Goal: Task Accomplishment & Management: Use online tool/utility

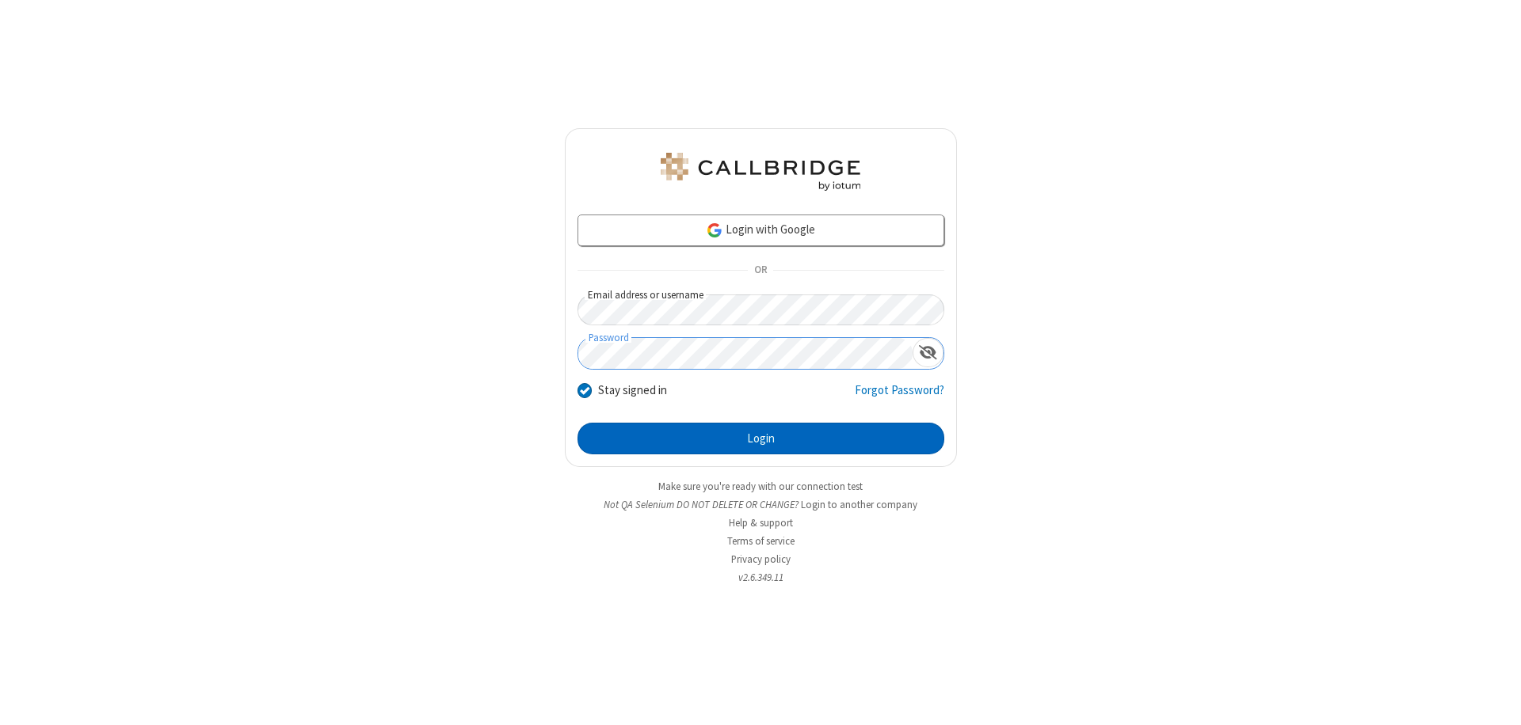
click at [760, 439] on button "Login" at bounding box center [760, 439] width 367 height 32
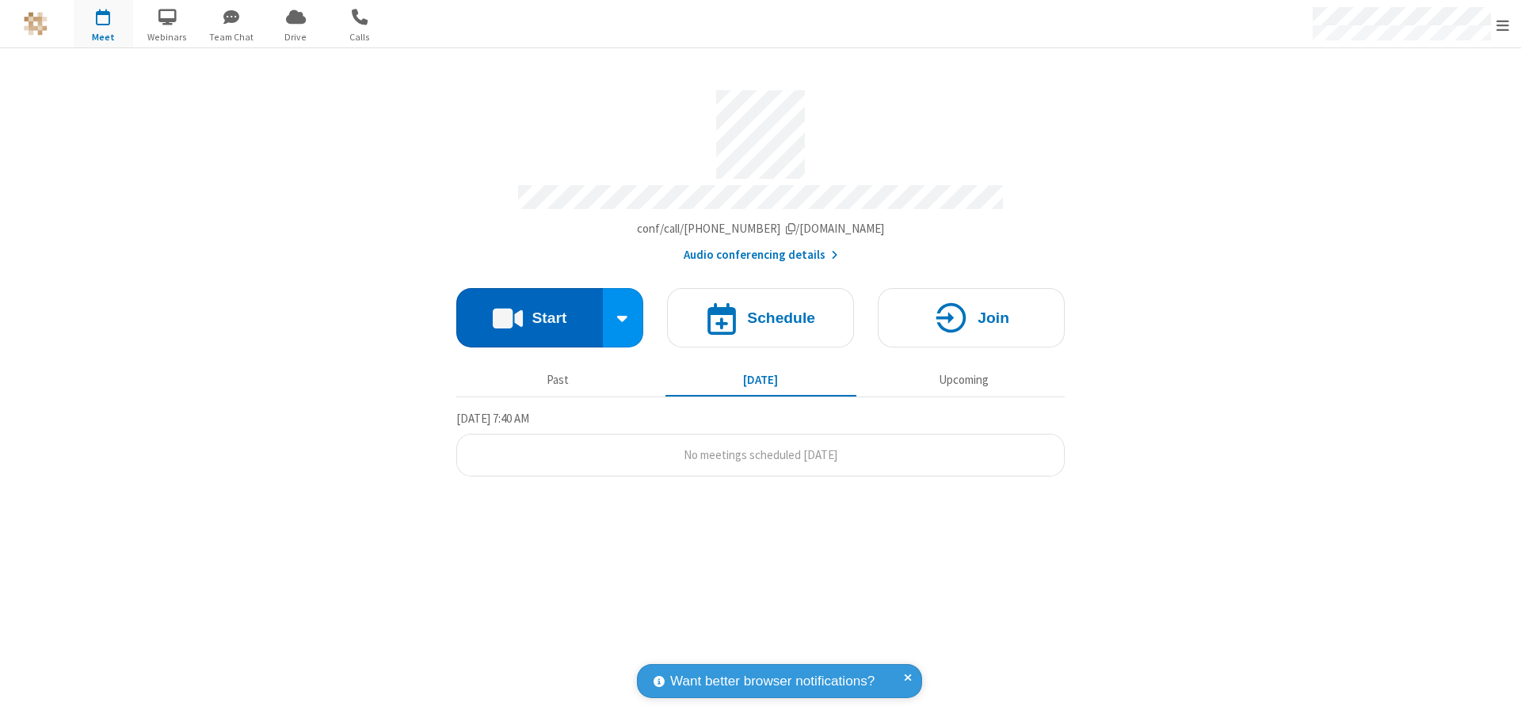
click at [529, 310] on button "Start" at bounding box center [529, 317] width 147 height 59
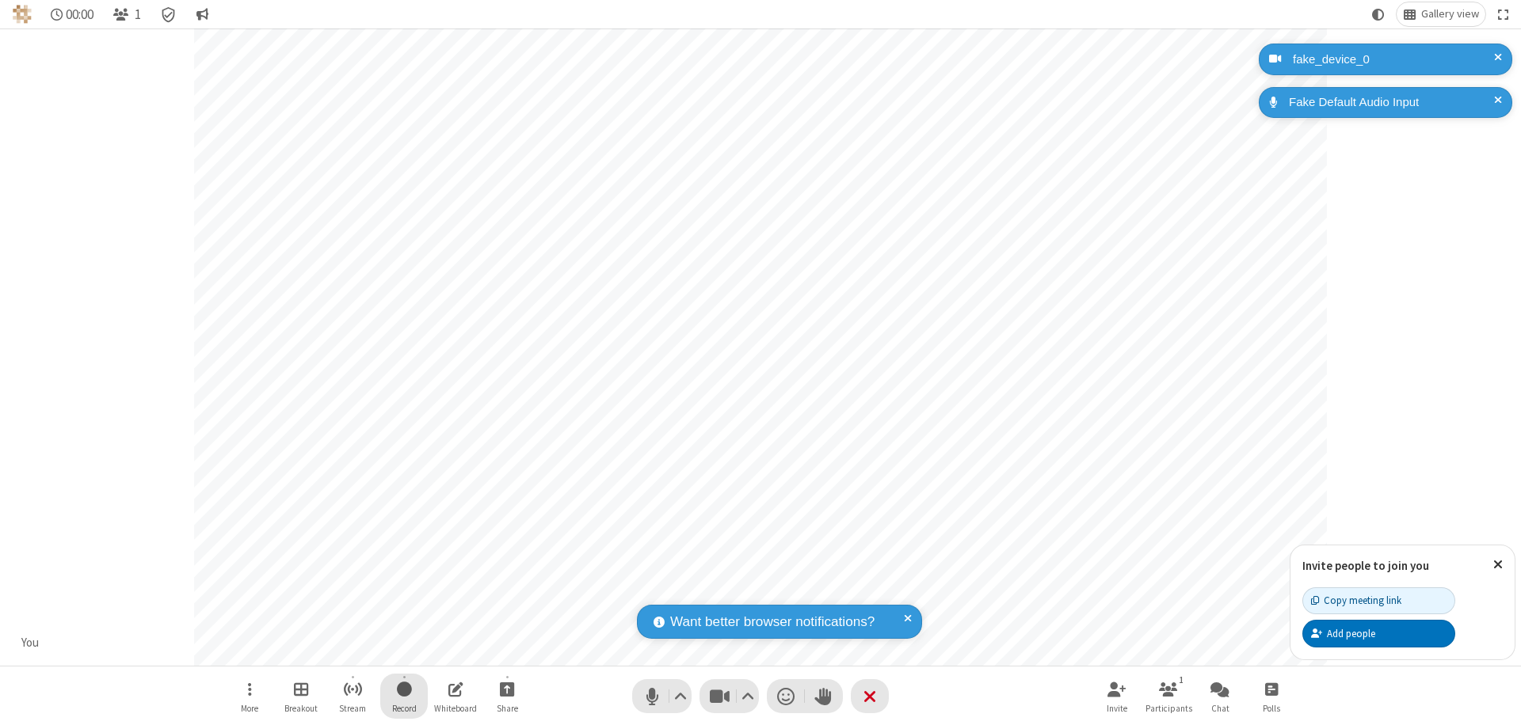
click at [404, 696] on span "Start recording" at bounding box center [404, 690] width 15 height 20
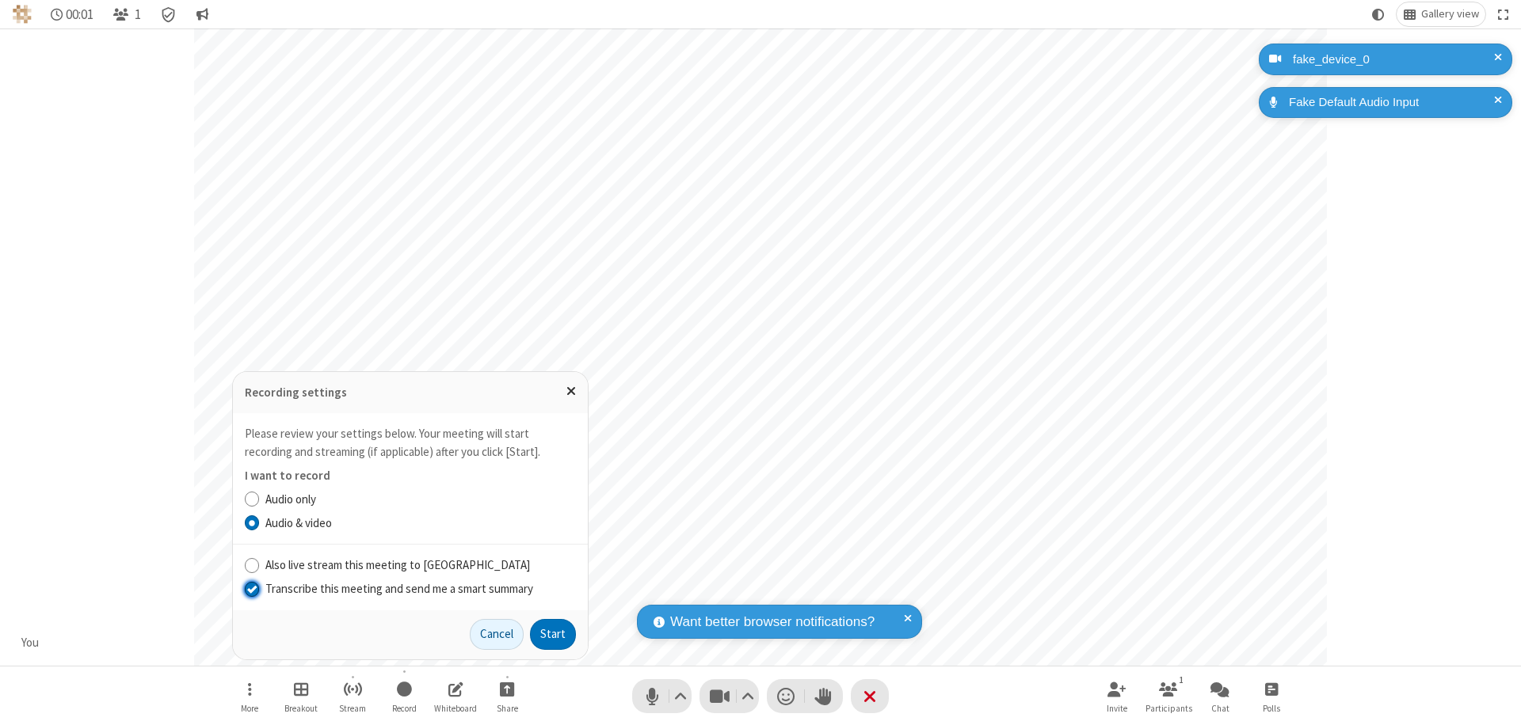
click at [251, 588] on input "Transcribe this meeting and send me a smart summary" at bounding box center [252, 589] width 15 height 17
click at [553, 634] on button "Start" at bounding box center [553, 635] width 46 height 32
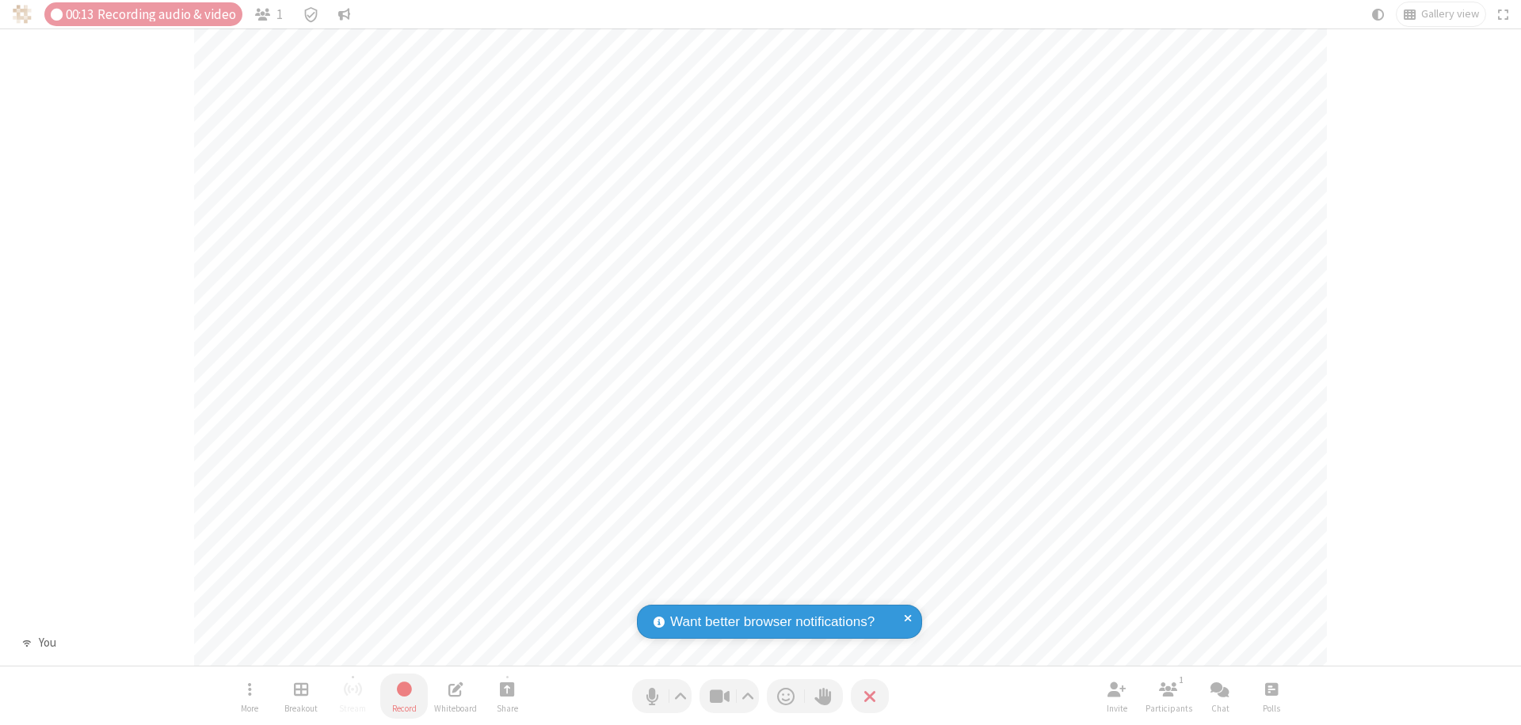
click at [404, 696] on span "Stop recording" at bounding box center [404, 690] width 18 height 20
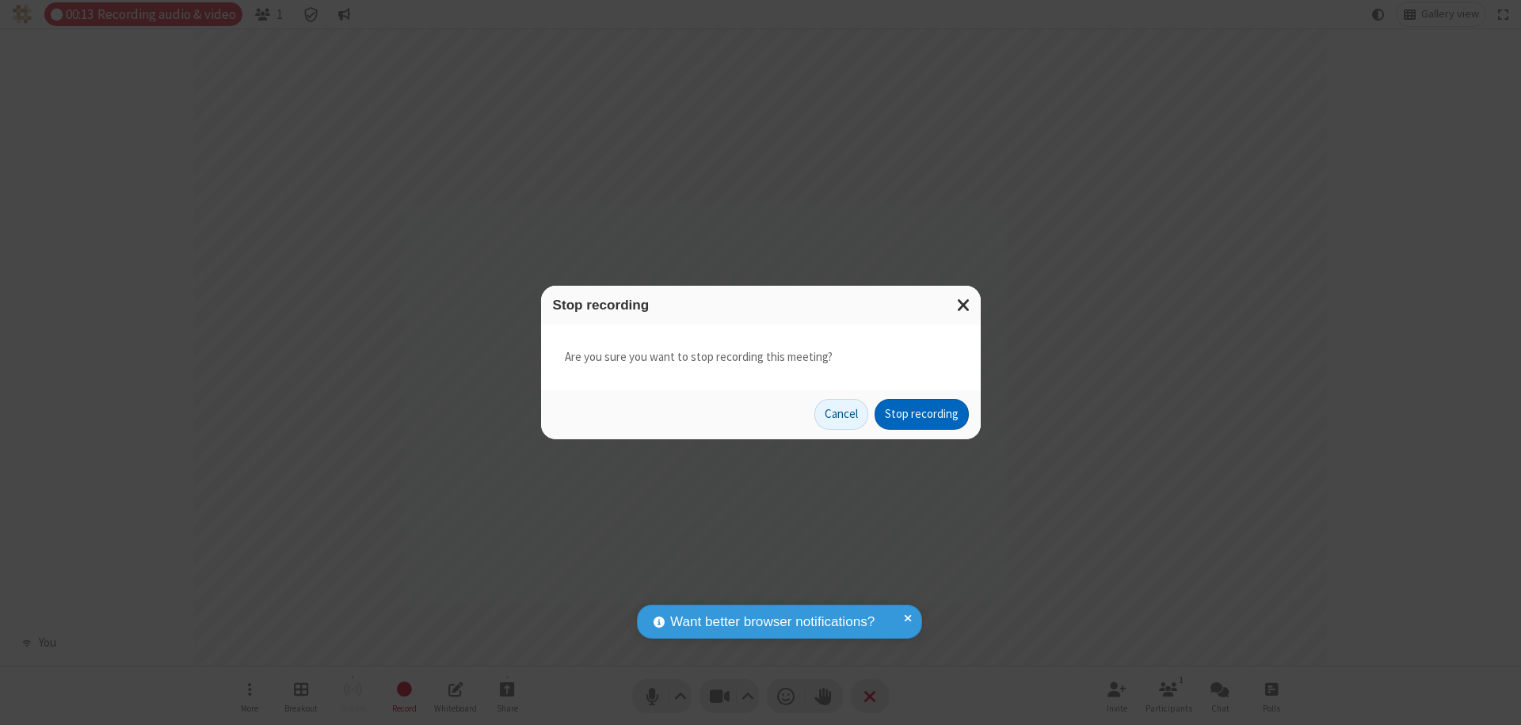
click at [921, 414] on button "Stop recording" at bounding box center [921, 415] width 94 height 32
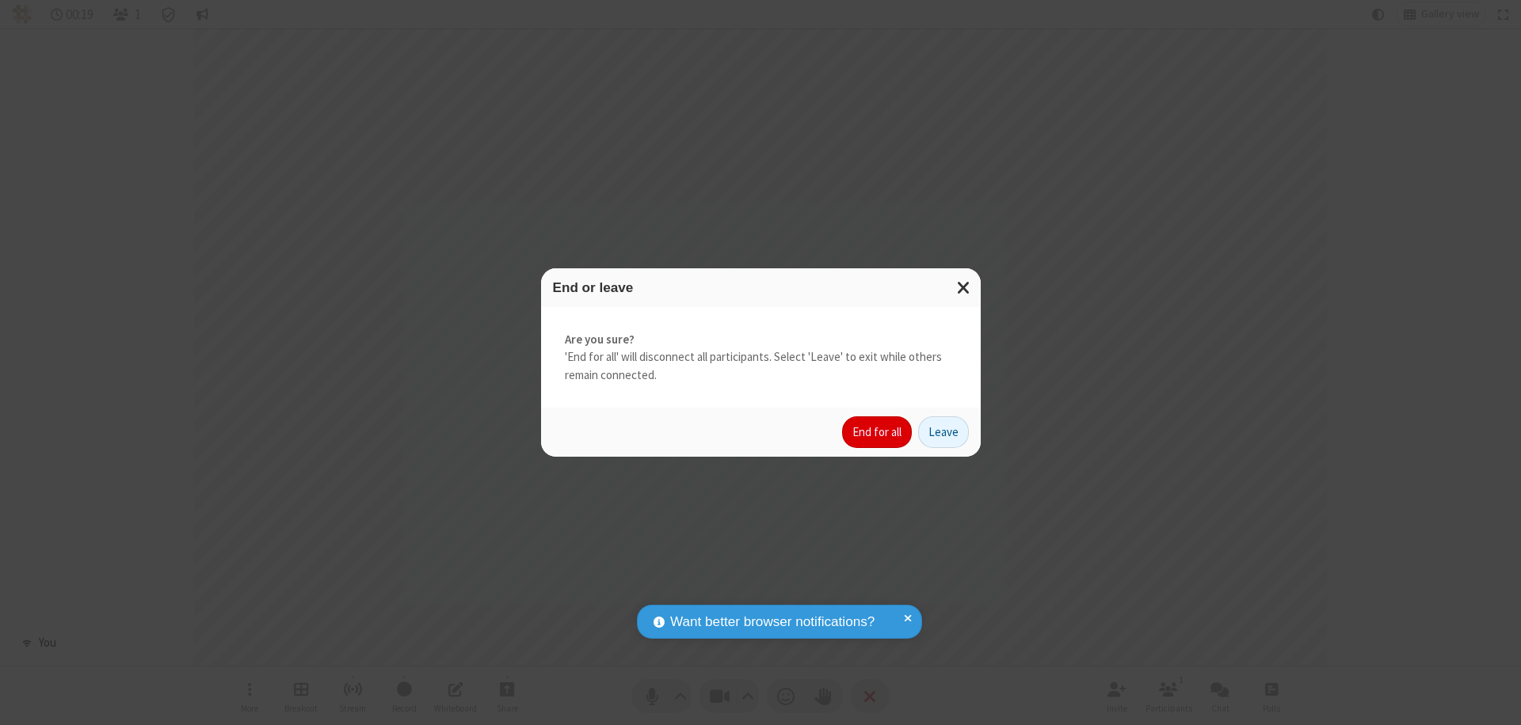
click at [878, 432] on button "End for all" at bounding box center [877, 433] width 70 height 32
